Goal: Complete application form

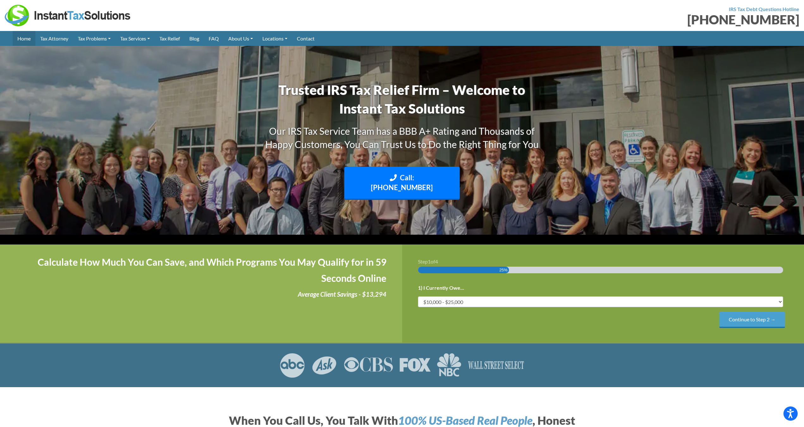
click at [22, 41] on link "Home" at bounding box center [24, 38] width 23 height 15
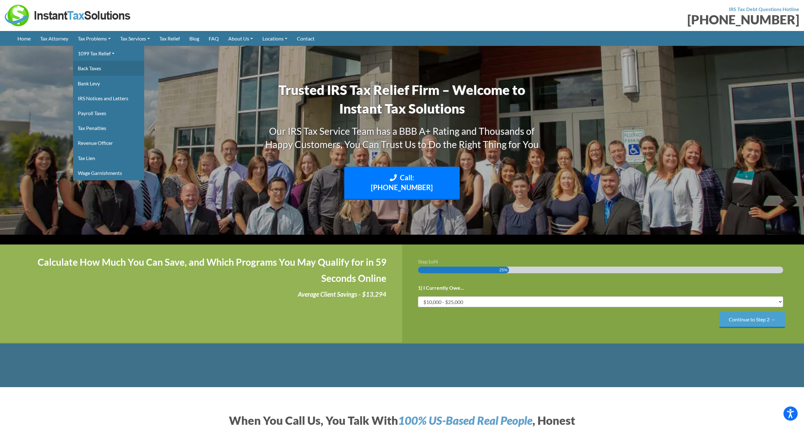
click at [102, 67] on link "Back Taxes" at bounding box center [108, 68] width 71 height 15
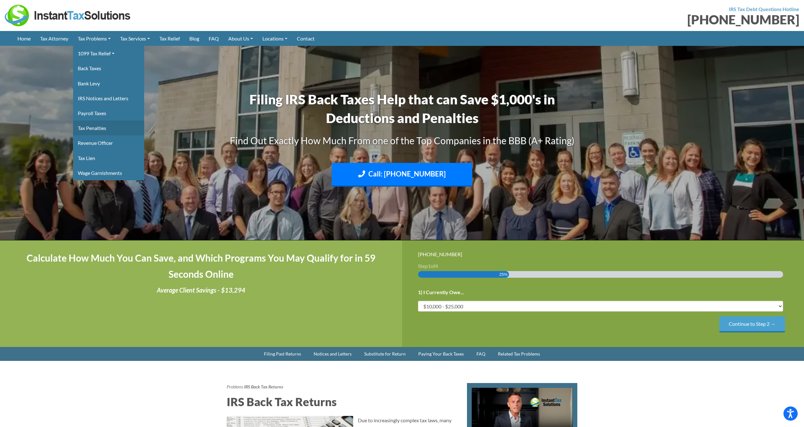
click at [105, 126] on link "Tax Penalties" at bounding box center [108, 128] width 71 height 15
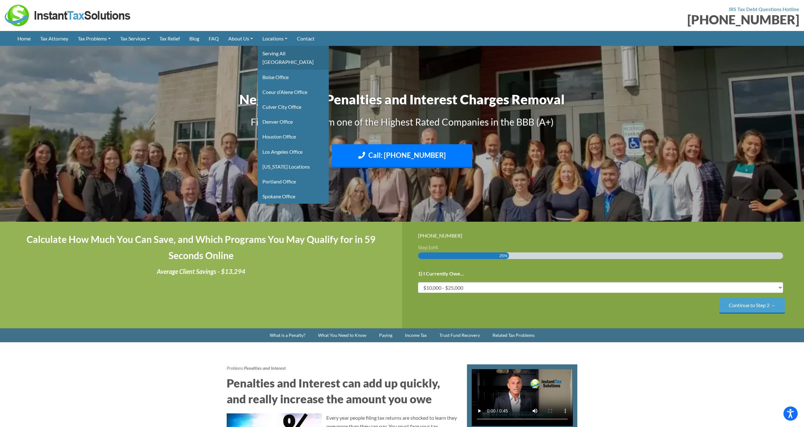
click at [288, 53] on link "Serving All [GEOGRAPHIC_DATA]" at bounding box center [293, 57] width 71 height 23
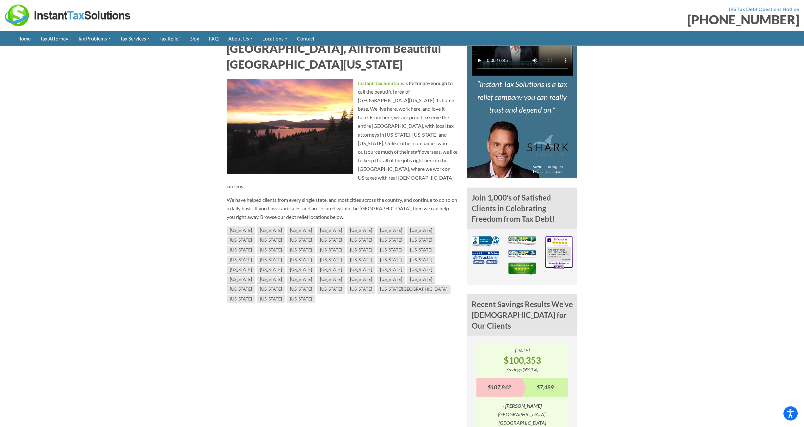
scroll to position [290, 0]
click at [308, 275] on link "[US_STATE]" at bounding box center [301, 279] width 28 height 8
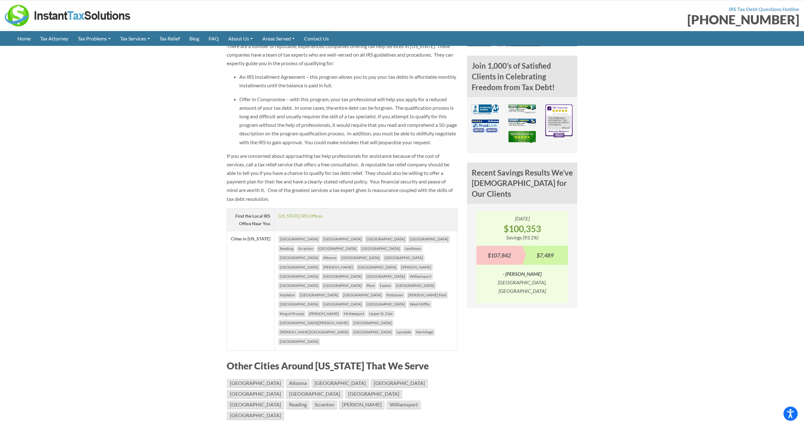
scroll to position [452, 0]
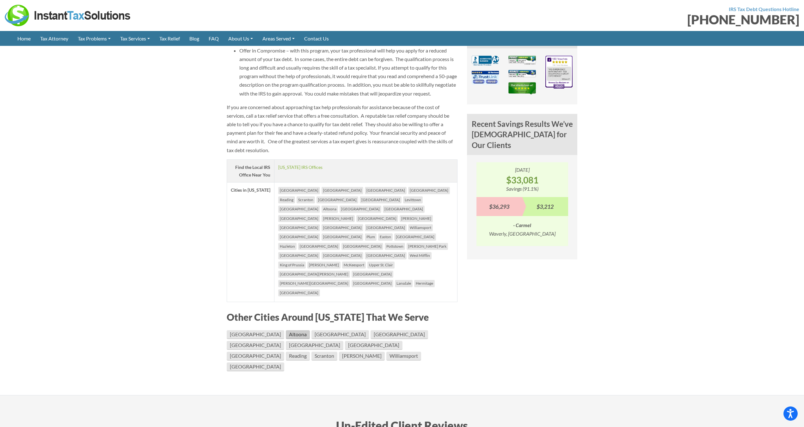
click at [286, 330] on link "Altoona" at bounding box center [298, 334] width 24 height 9
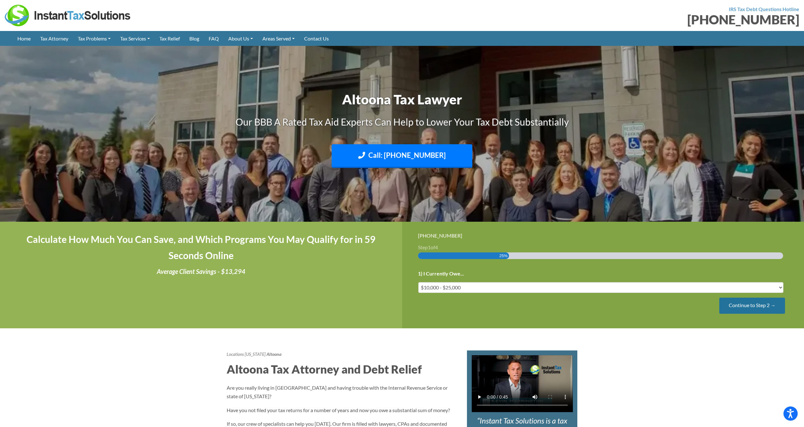
click at [746, 307] on input "Continue to Step 2 →" at bounding box center [753, 306] width 66 height 16
click at [743, 304] on input "Continue to Step 3 →" at bounding box center [753, 306] width 66 height 16
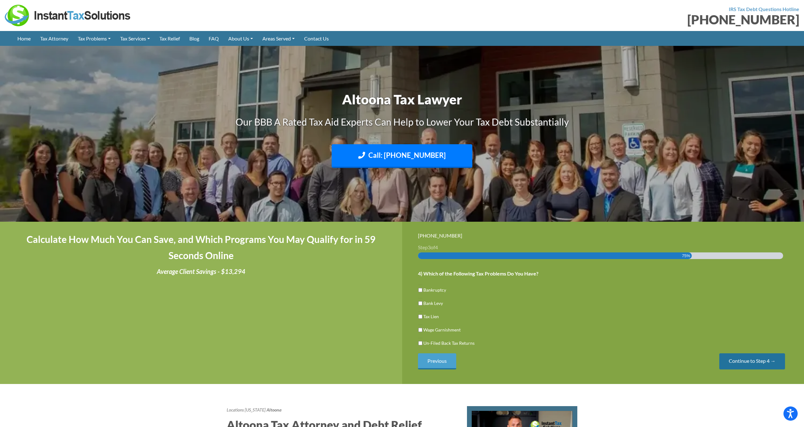
click at [737, 364] on input "Continue to Step 4 →" at bounding box center [753, 361] width 66 height 16
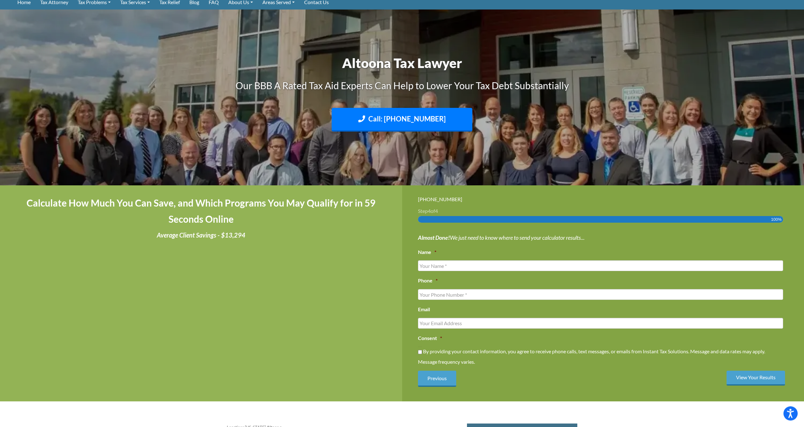
scroll to position [32, 0]
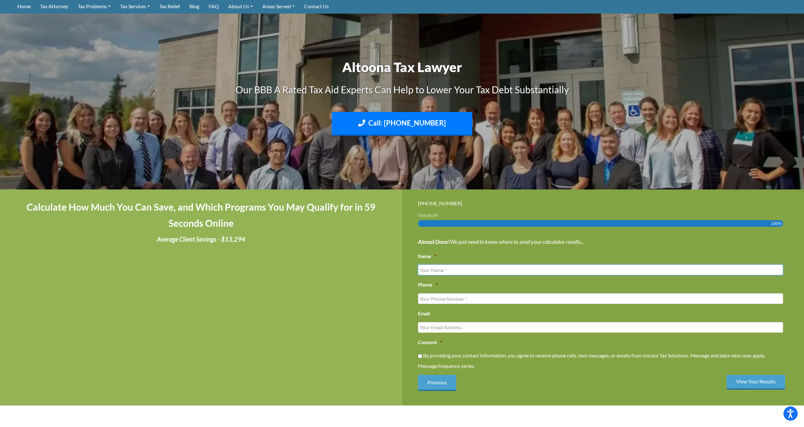
click at [547, 272] on input "Name *" at bounding box center [601, 269] width 366 height 11
type input "Jeff Sunseri"
type input "(814) 505-4772"
type input "jeff.sunseri@gmail.com"
click at [419, 357] on input "By providing your contact information, you agree to receive phone calls, text m…" at bounding box center [420, 356] width 4 height 11
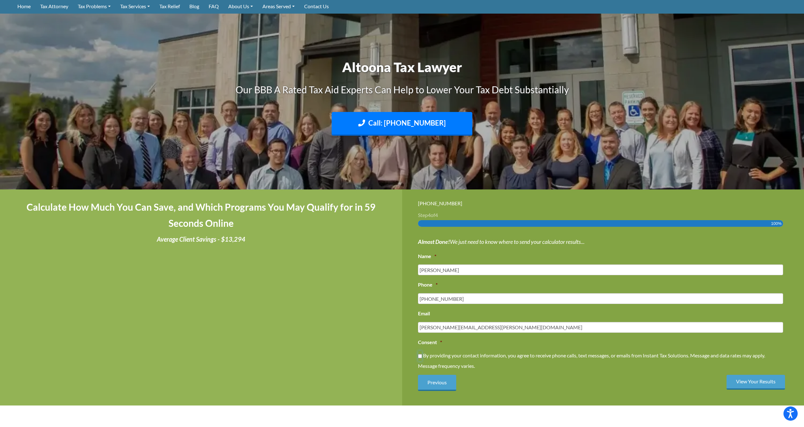
checkbox input "true"
click at [755, 381] on input "View Your Results" at bounding box center [756, 382] width 59 height 15
